Goal: Task Accomplishment & Management: Use online tool/utility

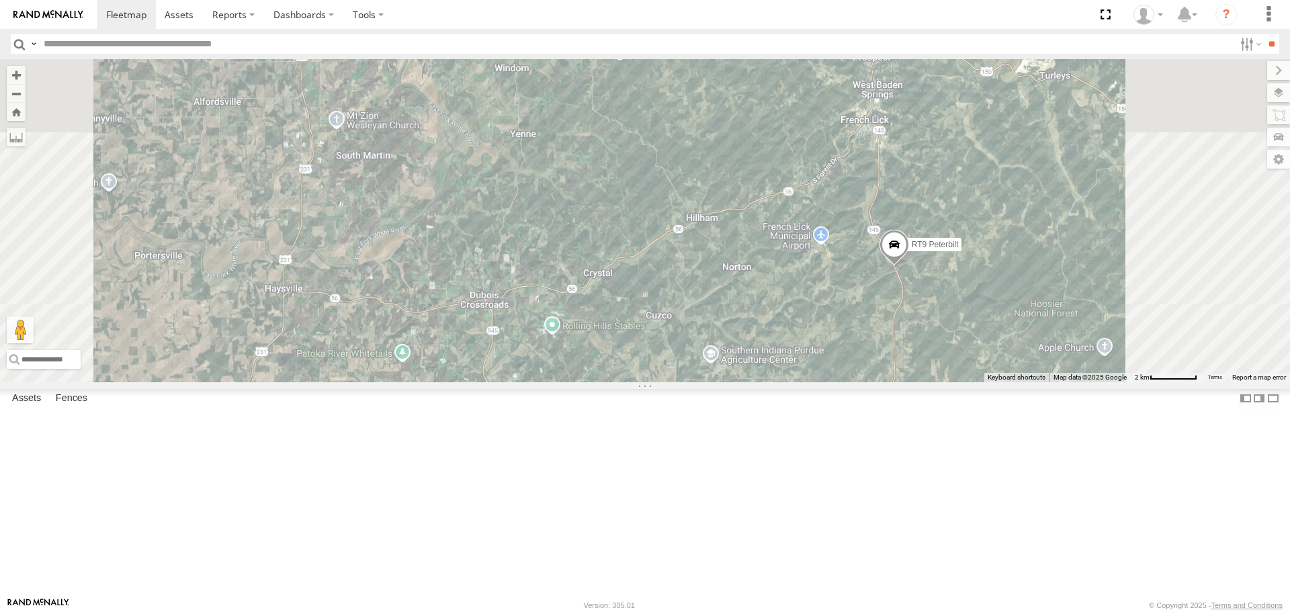
drag, startPoint x: 1006, startPoint y: 169, endPoint x: 1005, endPoint y: 428, distance: 258.7
click at [1005, 382] on div "RT8 2015 [PERSON_NAME] RT9 Peterbilt" at bounding box center [645, 220] width 1290 height 322
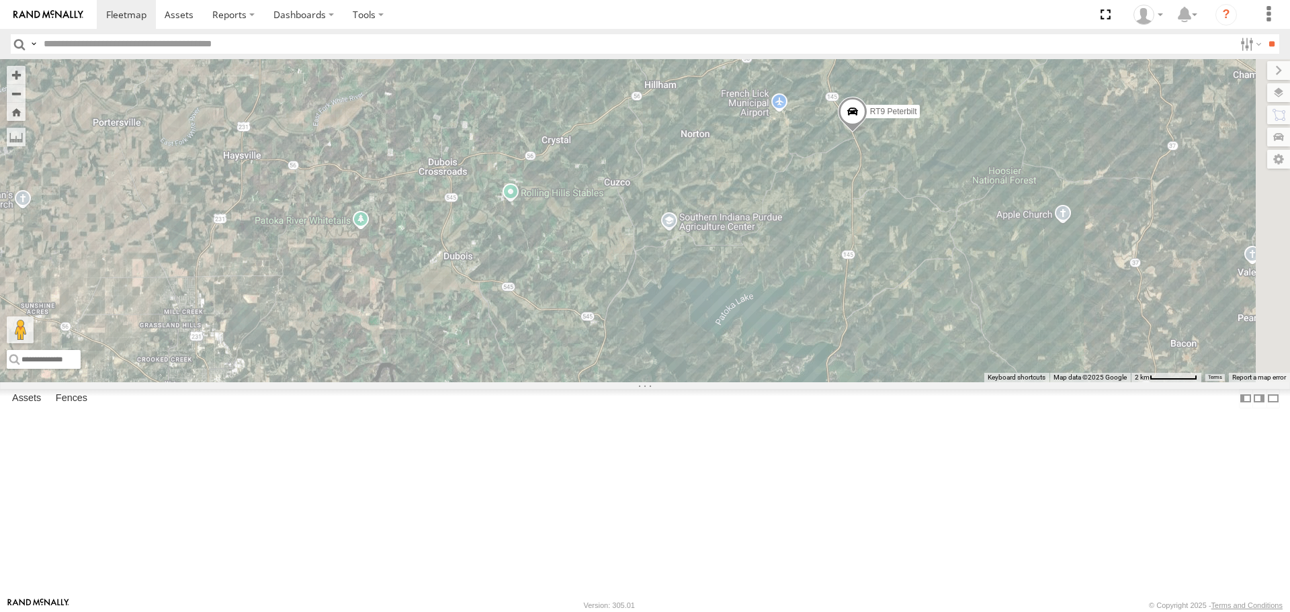
drag, startPoint x: 828, startPoint y: 460, endPoint x: 789, endPoint y: 325, distance: 140.1
click at [789, 325] on div "RT8 2015 [PERSON_NAME] RT9 Peterbilt" at bounding box center [645, 220] width 1290 height 322
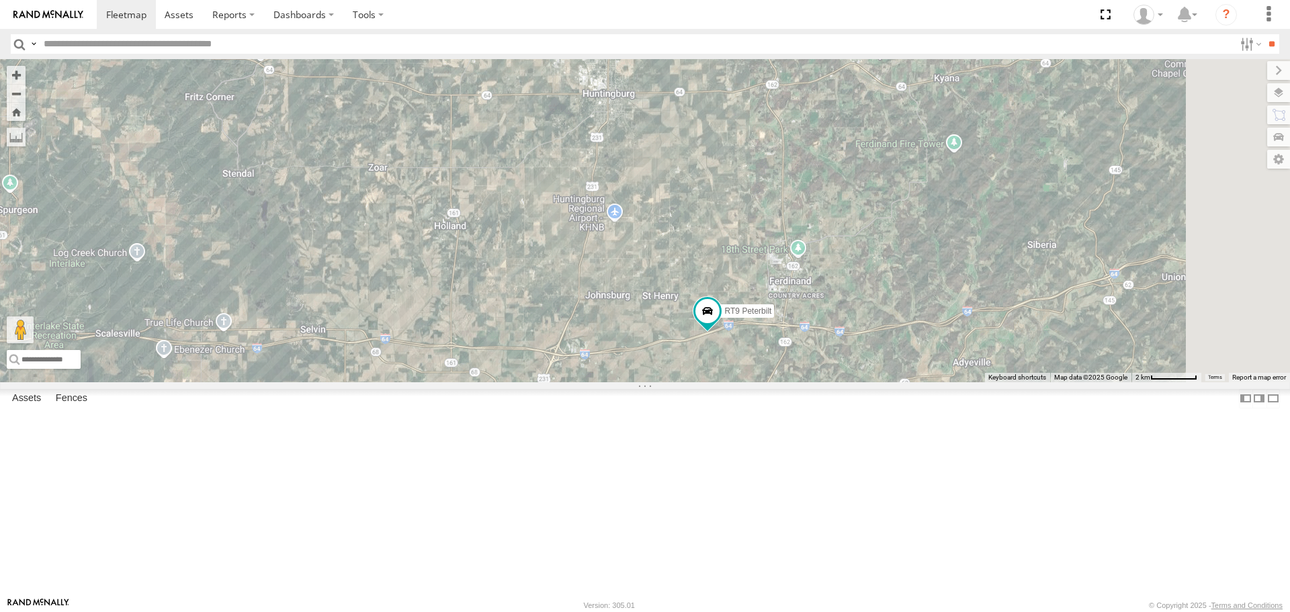
drag, startPoint x: 994, startPoint y: 261, endPoint x: 740, endPoint y: 543, distance: 379.1
click at [740, 382] on div "RT8 2015 [PERSON_NAME] RT9 Peterbilt" at bounding box center [645, 220] width 1290 height 322
click at [0, 0] on link at bounding box center [0, 0] width 0 height 0
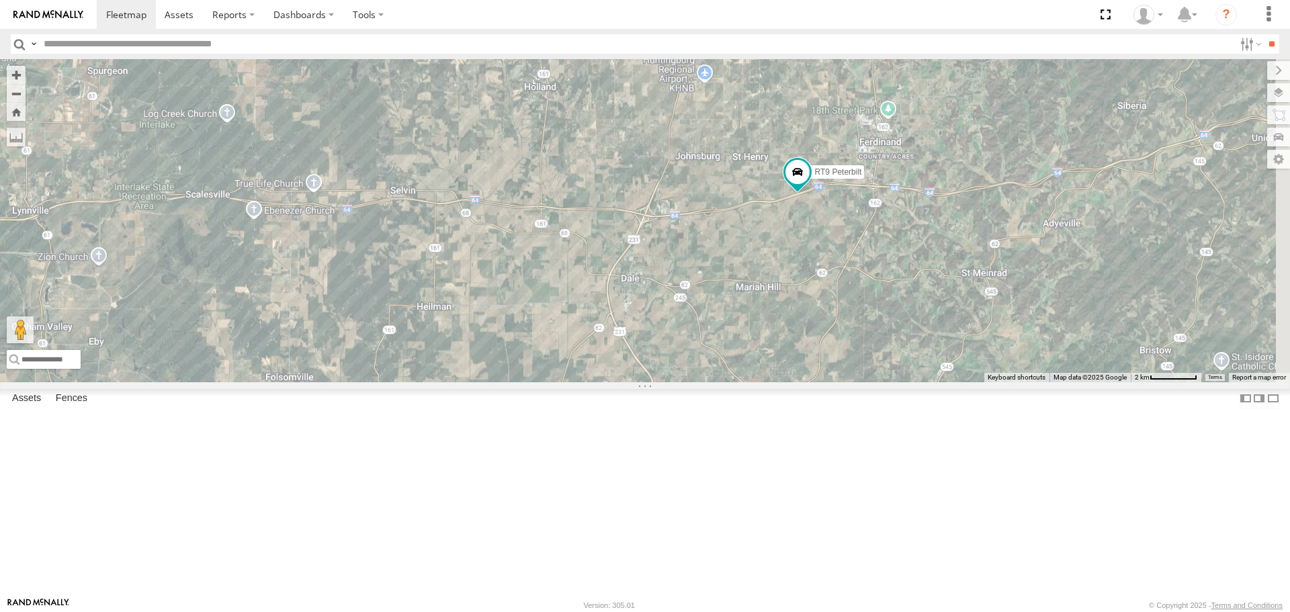
drag, startPoint x: 751, startPoint y: 424, endPoint x: 841, endPoint y: 283, distance: 167.4
click at [841, 283] on div "← Move left → Move right ↑ Move up ↓ Move down + Zoom in - Zoom out Home Jump l…" at bounding box center [645, 220] width 1290 height 322
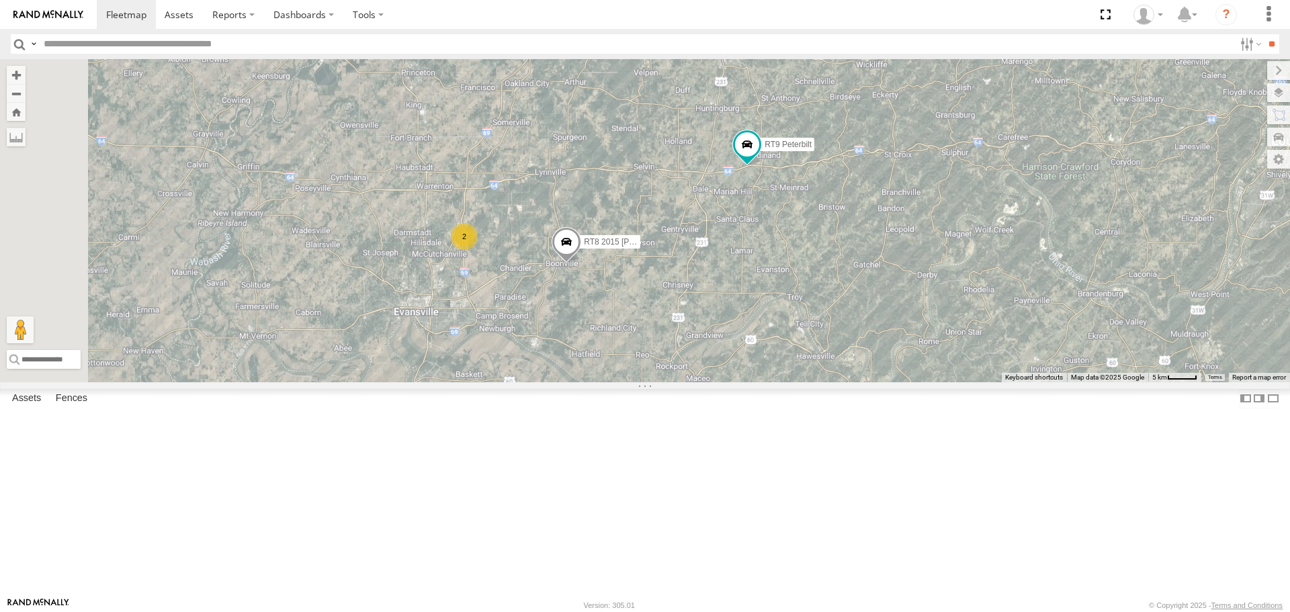
click at [0, 0] on div "RT9 Peterbilt All Assets [US_STATE] [PERSON_NAME] Contracting Inc. 38.20573 -86…" at bounding box center [0, 0] width 0 height 0
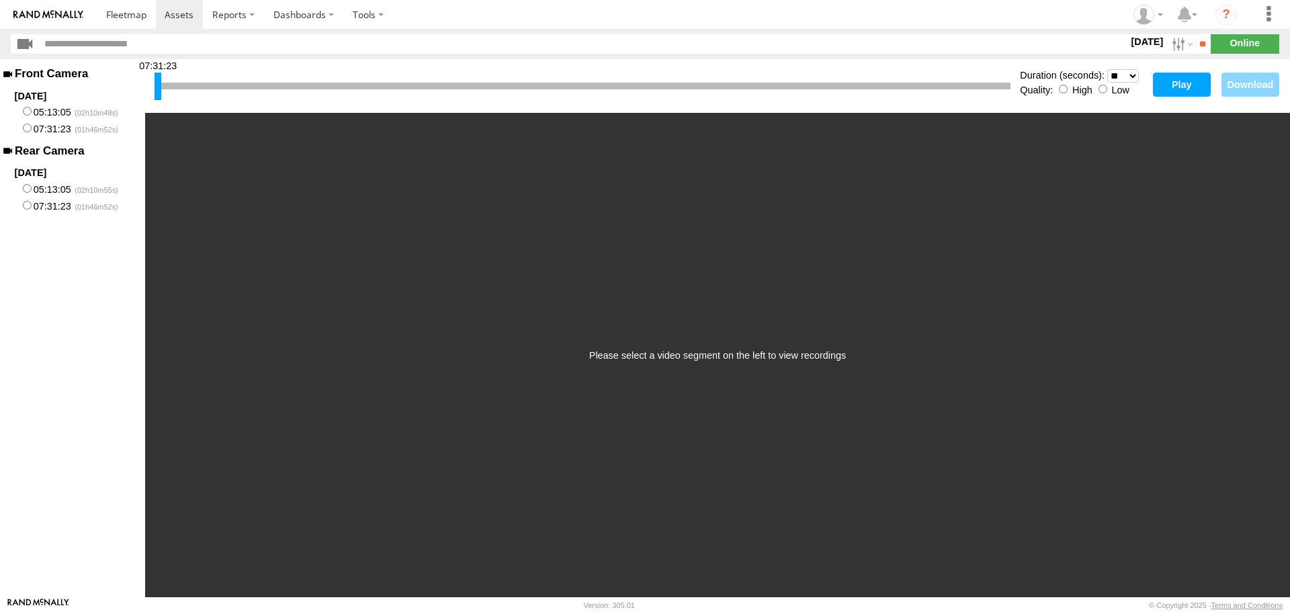
click at [1192, 80] on button "Play" at bounding box center [1182, 85] width 58 height 24
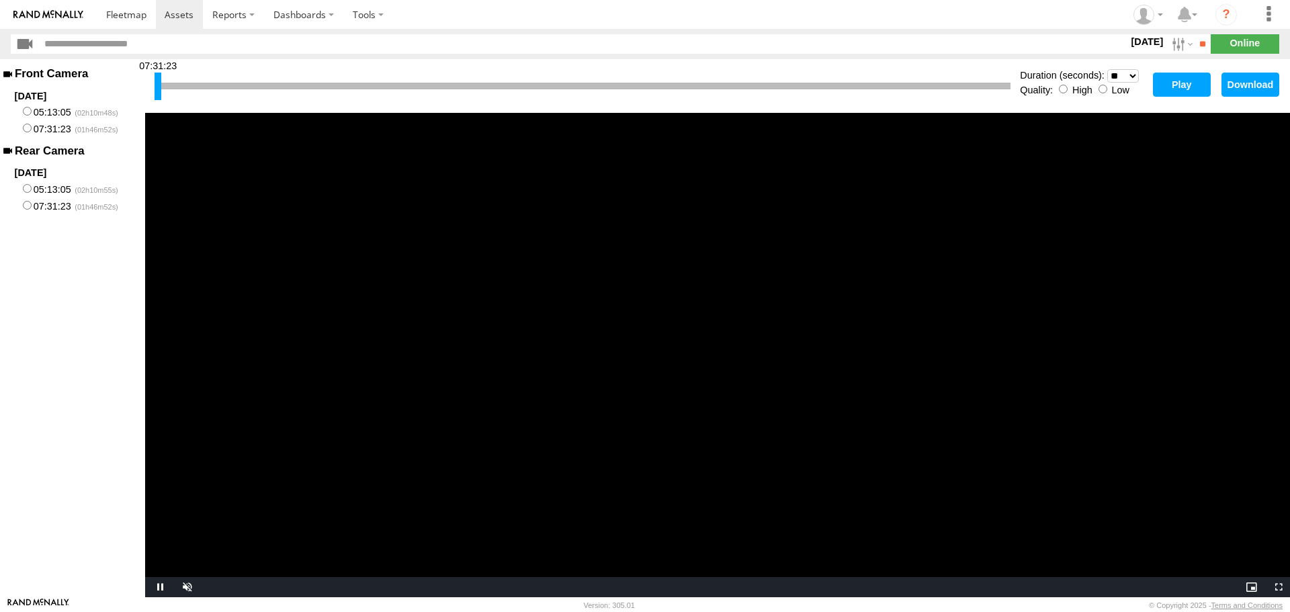
drag, startPoint x: 164, startPoint y: 83, endPoint x: 264, endPoint y: 87, distance: 100.2
click at [264, 87] on div at bounding box center [583, 86] width 856 height 7
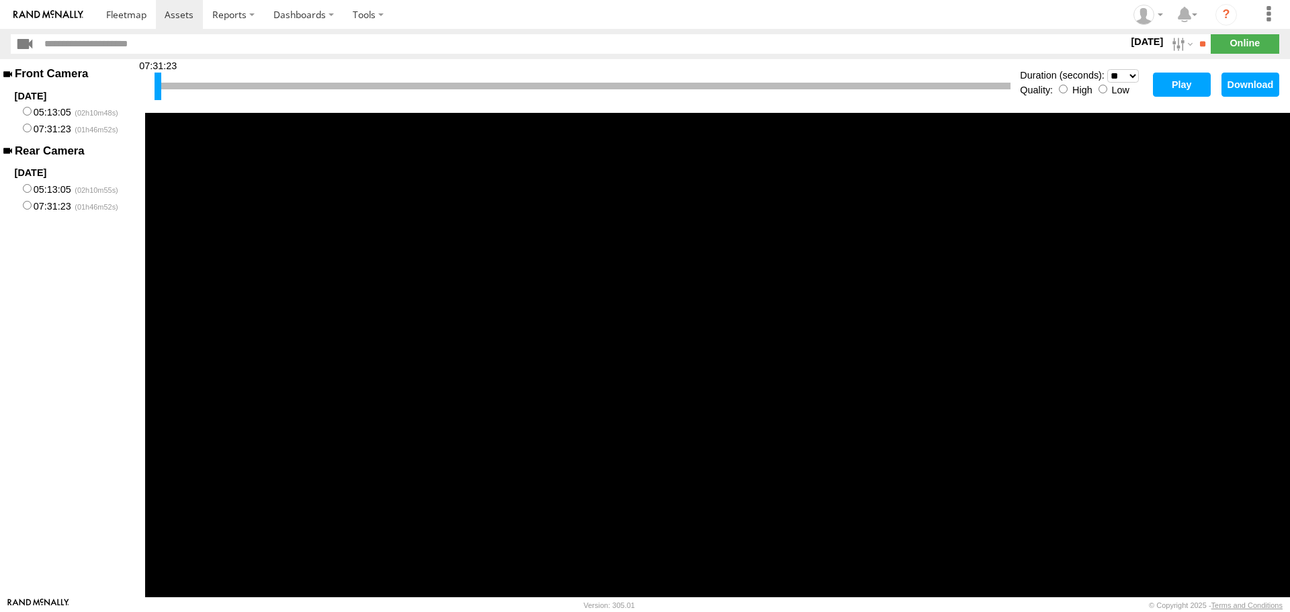
click at [265, 87] on div at bounding box center [583, 86] width 856 height 7
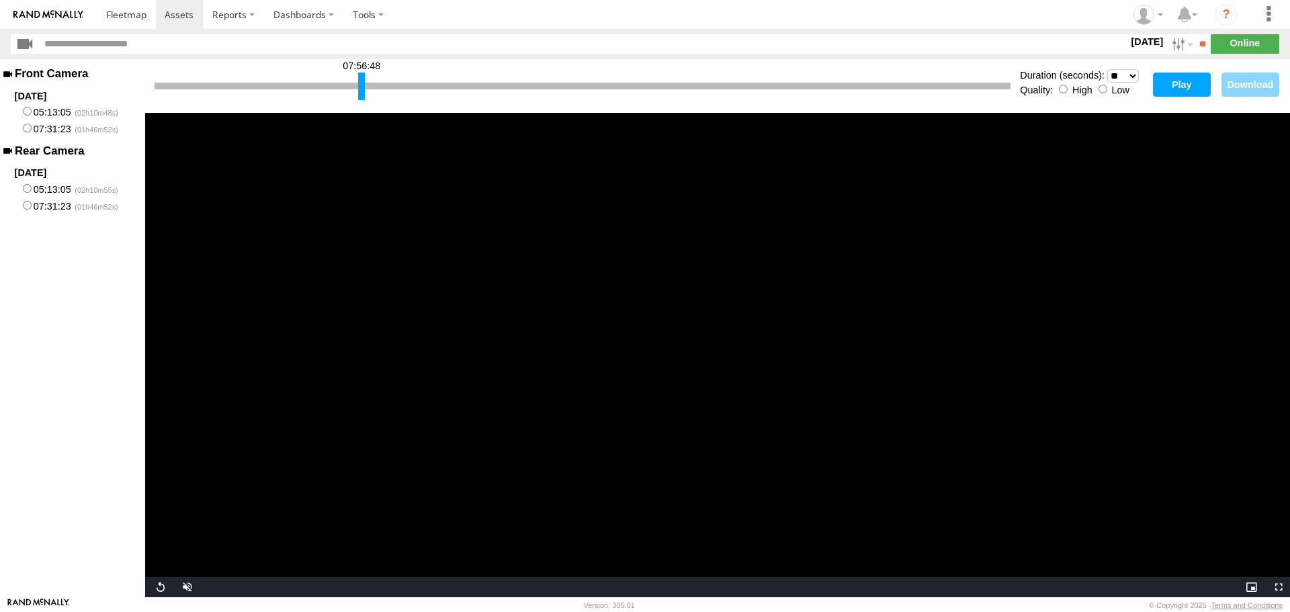
drag, startPoint x: 155, startPoint y: 87, endPoint x: 359, endPoint y: 97, distance: 203.8
click at [359, 97] on div at bounding box center [361, 87] width 7 height 28
click at [1166, 83] on button "Play" at bounding box center [1182, 85] width 58 height 24
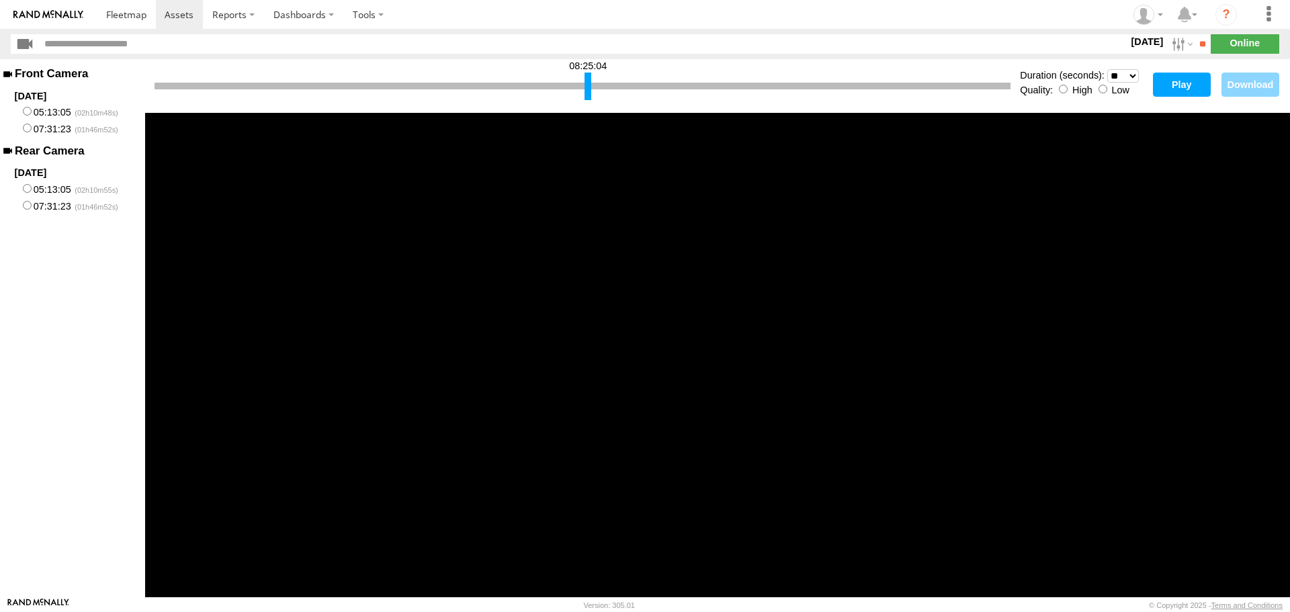
click at [589, 87] on div at bounding box center [587, 87] width 7 height 28
click at [1162, 87] on button "Play" at bounding box center [1182, 85] width 58 height 24
